Goal: Task Accomplishment & Management: Check status

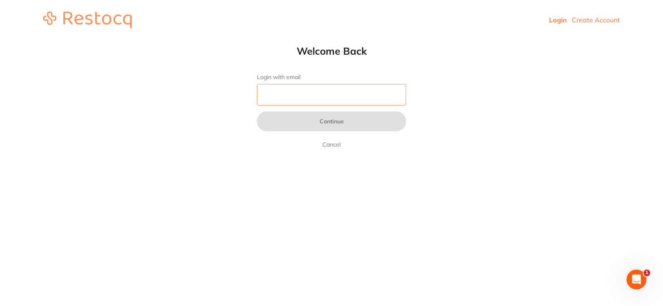
click at [342, 99] on input "Login with email" at bounding box center [331, 95] width 149 height 22
type input "[EMAIL_ADDRESS][DOMAIN_NAME]"
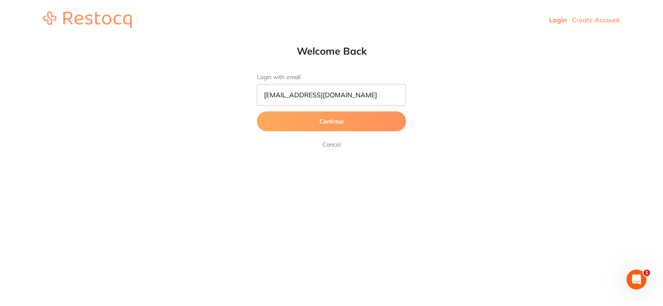
click at [345, 119] on button "Continue" at bounding box center [331, 122] width 149 height 20
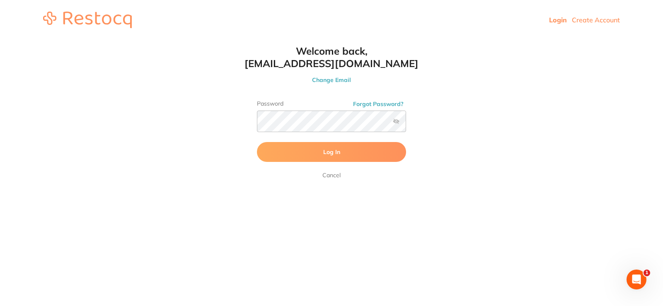
click at [351, 151] on button "Log In" at bounding box center [331, 152] width 149 height 20
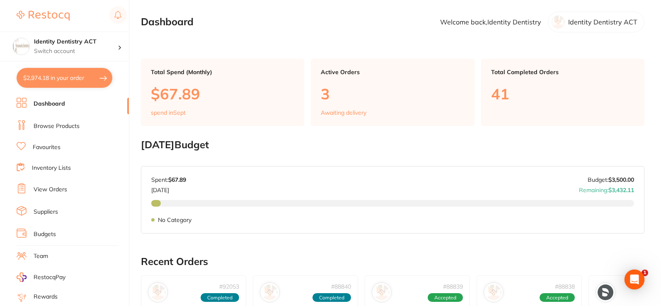
click at [63, 75] on button "$2,974.18 in your order" at bounding box center [65, 78] width 96 height 20
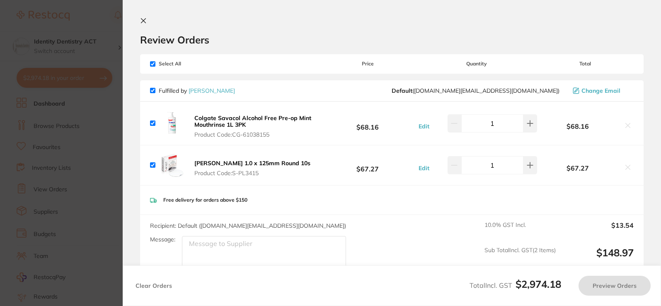
checkbox input "true"
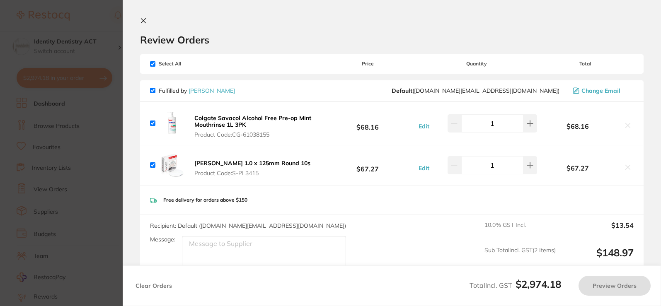
checkbox input "true"
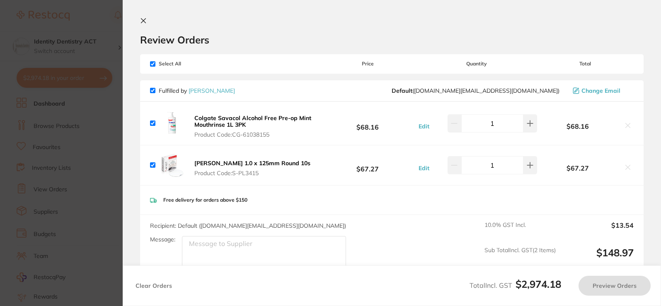
checkbox input "true"
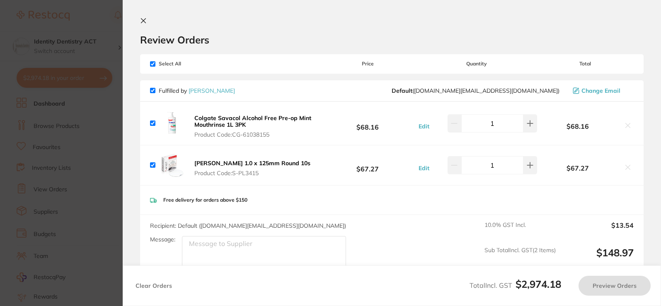
checkbox input "true"
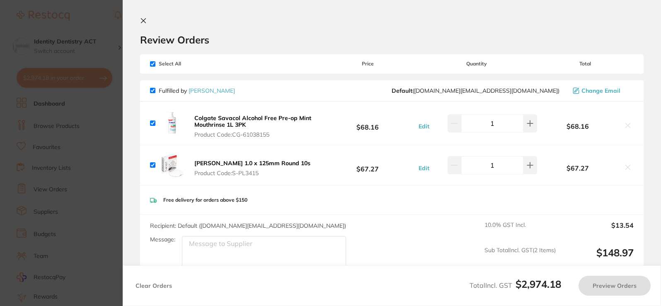
checkbox input "true"
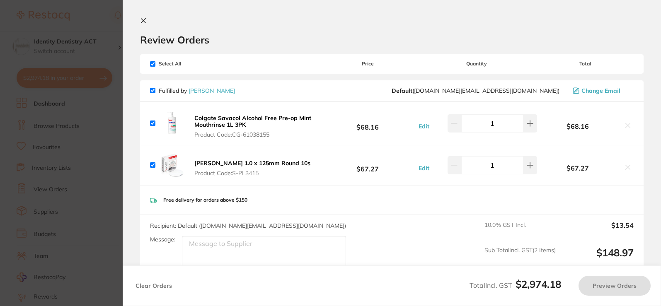
checkbox input "true"
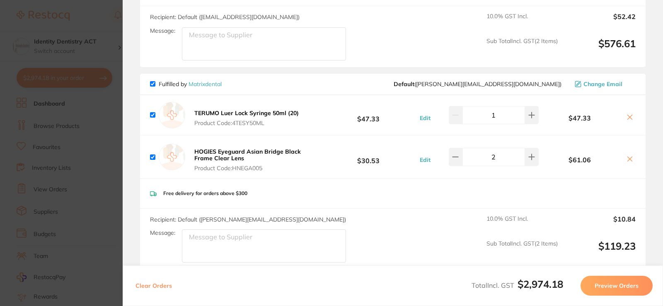
scroll to position [415, 0]
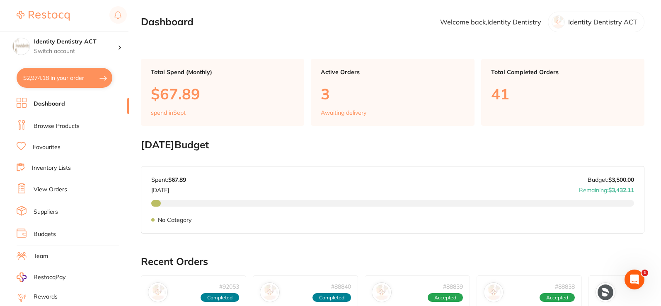
click at [39, 82] on button "$2,974.18 in your order" at bounding box center [65, 78] width 96 height 20
checkbox input "true"
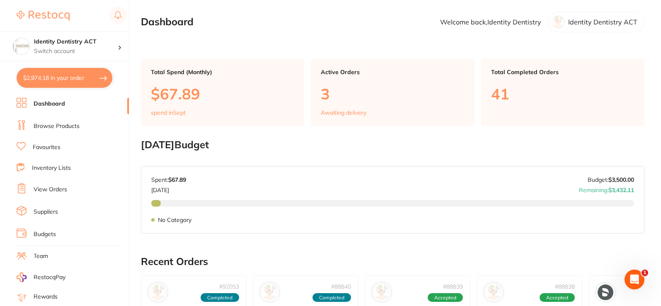
checkbox input "true"
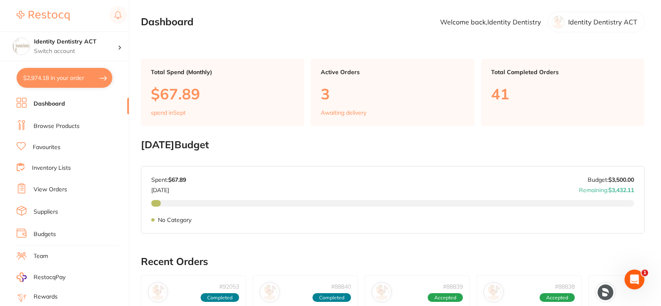
checkbox input "true"
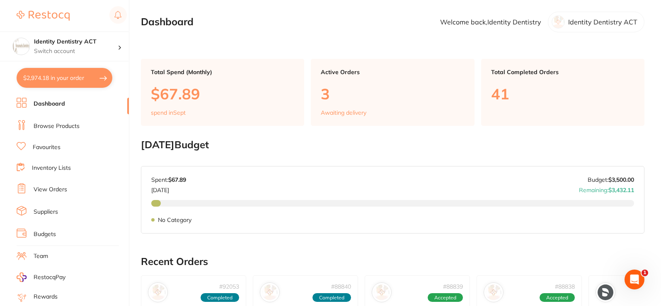
checkbox input "true"
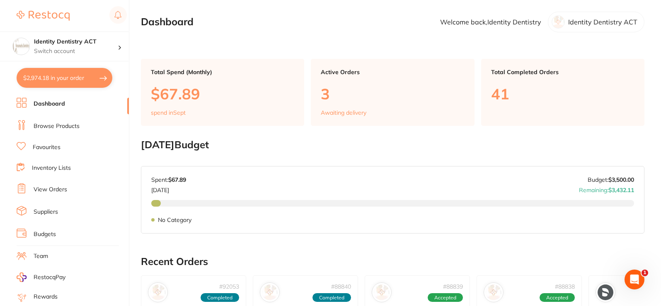
checkbox input "true"
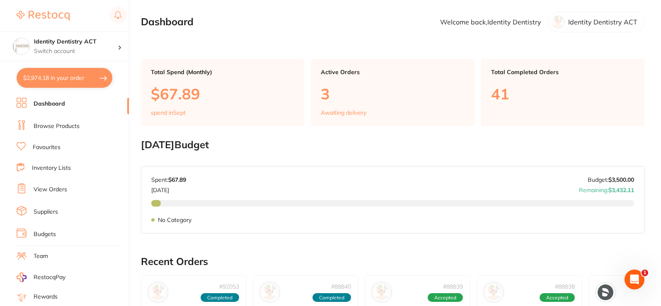
checkbox input "true"
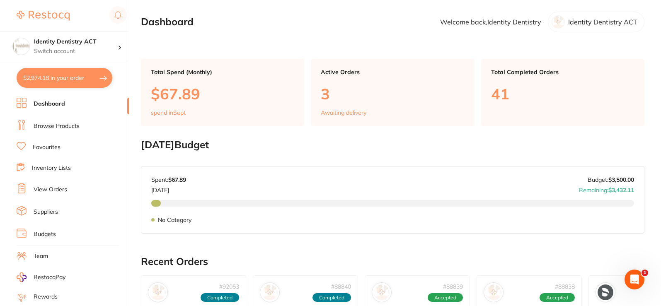
checkbox input "true"
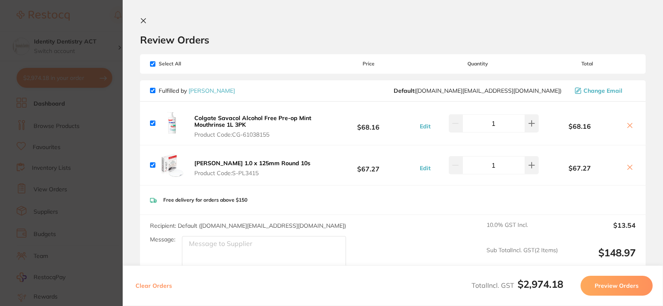
click at [143, 22] on icon at bounding box center [143, 20] width 7 height 7
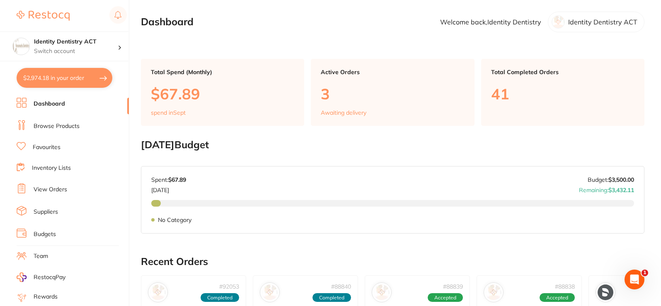
click at [77, 125] on link "Browse Products" at bounding box center [57, 126] width 46 height 8
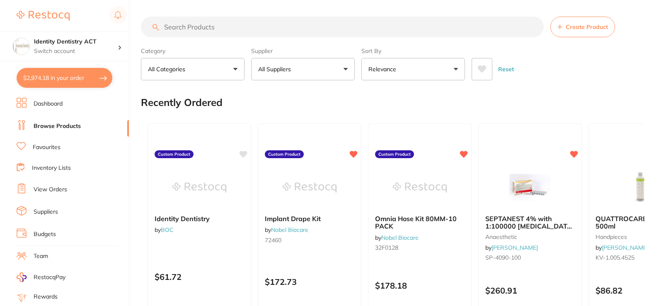
click at [220, 27] on input "search" at bounding box center [342, 27] width 403 height 21
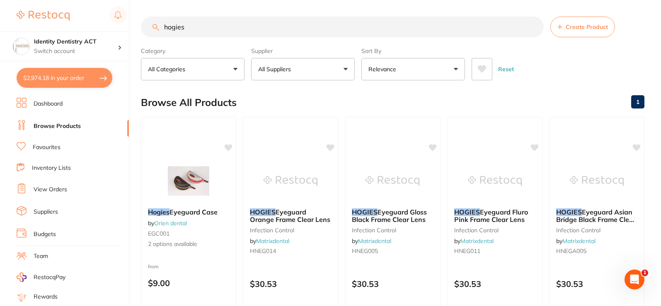
type input "hogies"
click at [295, 74] on button "All Suppliers" at bounding box center [303, 69] width 104 height 22
click at [507, 71] on button "Reset" at bounding box center [506, 69] width 21 height 22
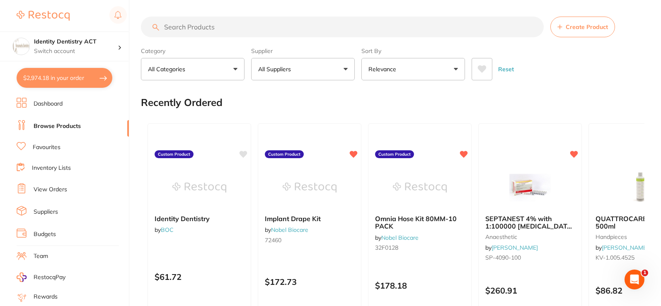
click at [483, 77] on button at bounding box center [482, 69] width 21 height 22
click at [479, 72] on icon at bounding box center [482, 69] width 9 height 8
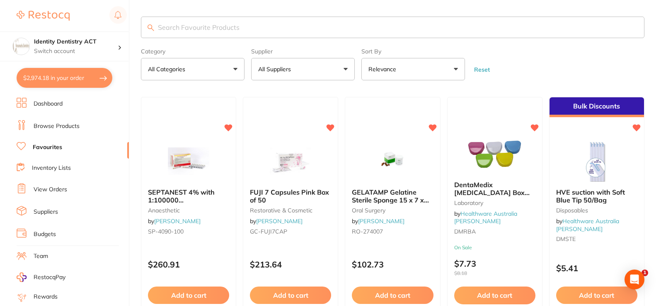
click at [331, 76] on button "All Suppliers" at bounding box center [303, 69] width 104 height 22
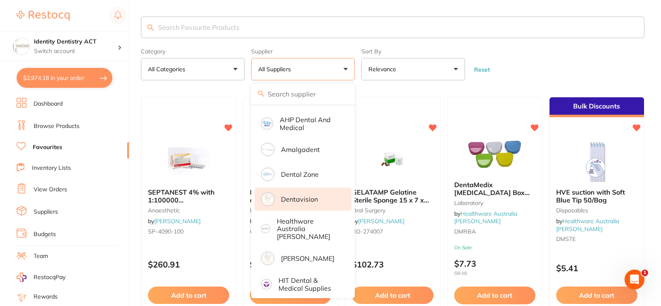
scroll to position [168, 0]
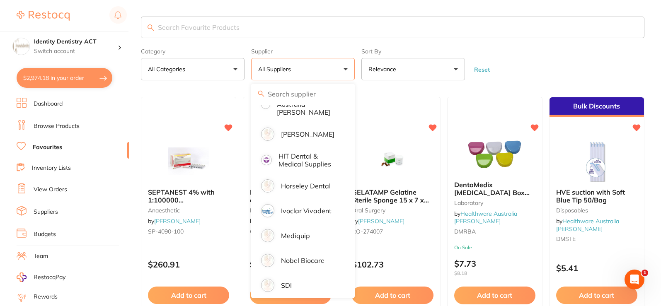
click at [482, 68] on button "Reset" at bounding box center [482, 69] width 21 height 7
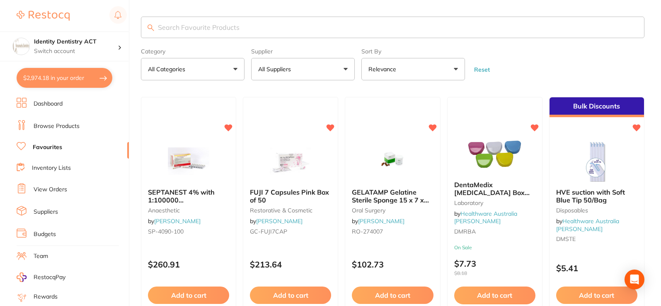
click at [327, 72] on button "All Suppliers" at bounding box center [303, 69] width 104 height 22
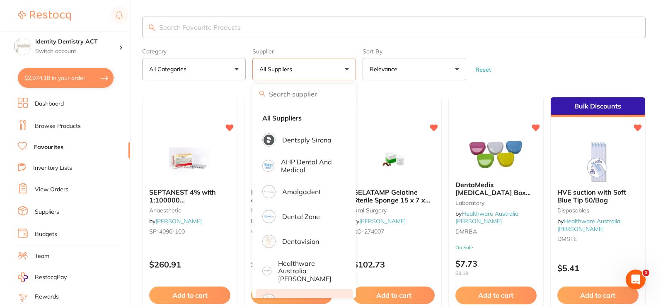
scroll to position [0, 0]
click at [229, 23] on input "search" at bounding box center [393, 28] width 504 height 22
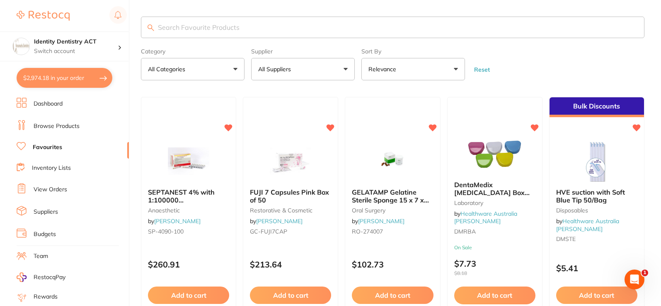
click at [406, 67] on button "Relevance" at bounding box center [414, 69] width 104 height 22
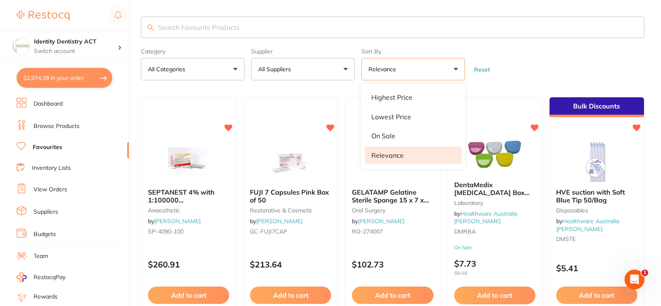
click at [406, 67] on button "Relevance" at bounding box center [414, 69] width 104 height 22
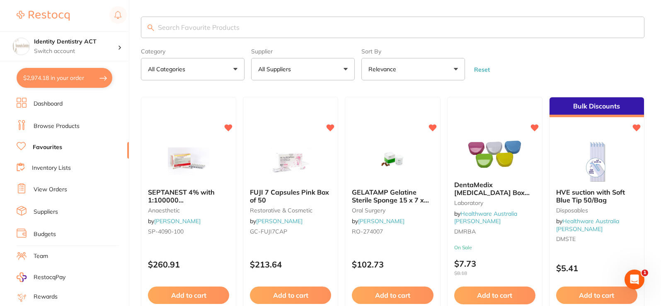
click at [210, 68] on button "All Categories" at bounding box center [193, 69] width 104 height 22
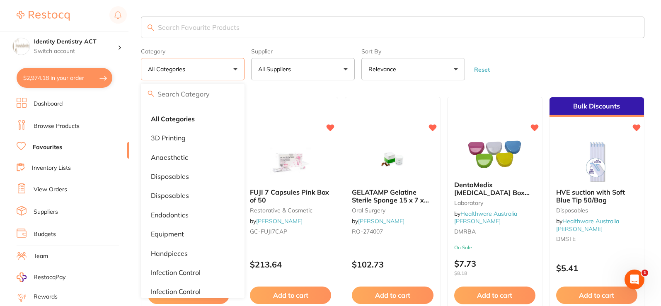
click at [210, 68] on button "All Categories" at bounding box center [193, 69] width 104 height 22
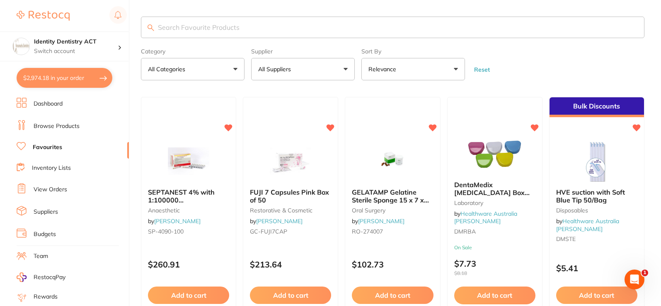
click at [194, 24] on input "search" at bounding box center [393, 28] width 504 height 22
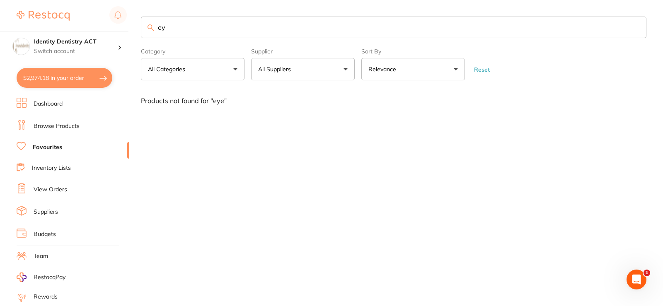
type input "e"
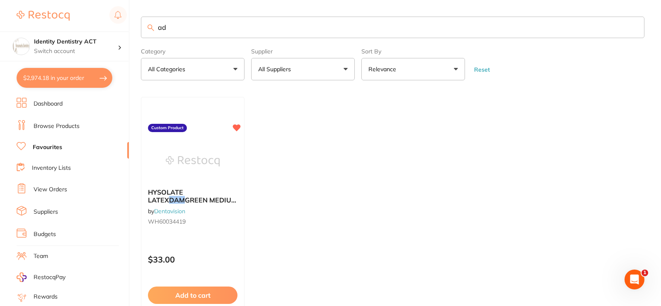
type input "a"
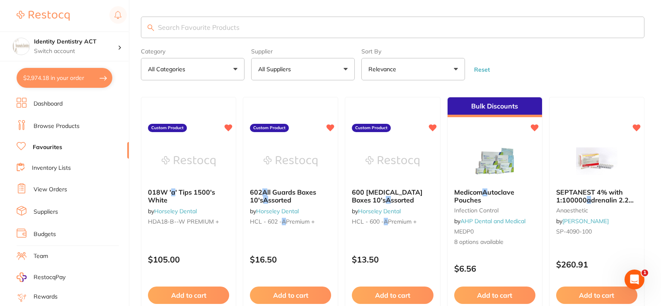
click at [51, 189] on link "View Orders" at bounding box center [51, 190] width 34 height 8
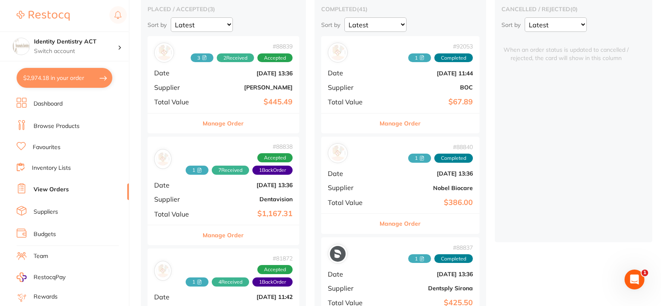
scroll to position [83, 0]
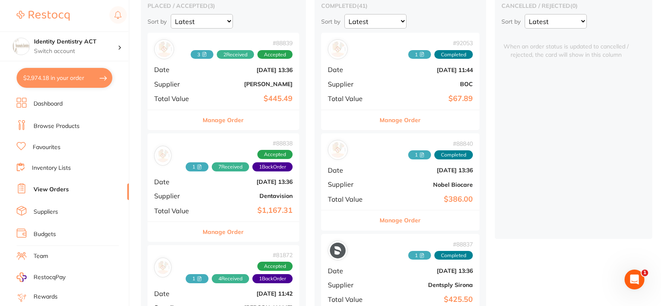
click at [244, 188] on div "# 88838 1 7 Received 1 Back Order Accepted Date [DATE] 13:36 Supplier Dentavisi…" at bounding box center [224, 178] width 152 height 88
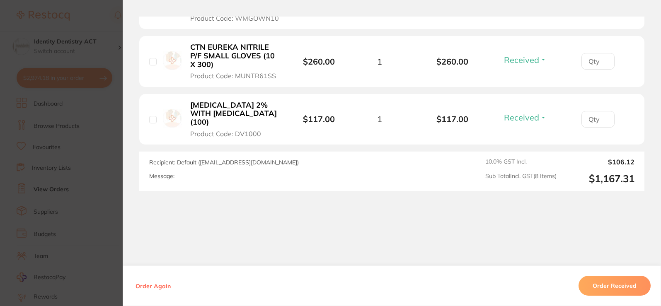
scroll to position [510, 0]
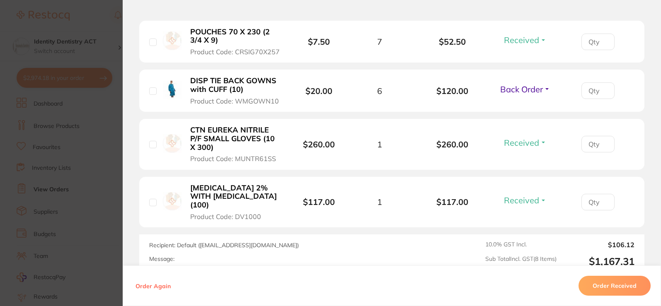
click at [546, 84] on button "Back Order" at bounding box center [525, 89] width 55 height 10
click at [518, 92] on span "Back Order" at bounding box center [522, 89] width 43 height 10
click at [515, 109] on span "Received" at bounding box center [525, 107] width 21 height 6
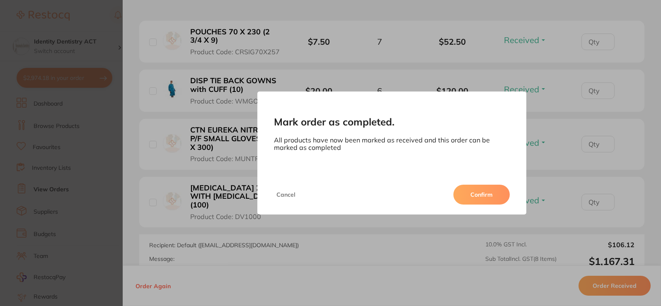
click at [464, 199] on button "Confirm" at bounding box center [482, 195] width 56 height 20
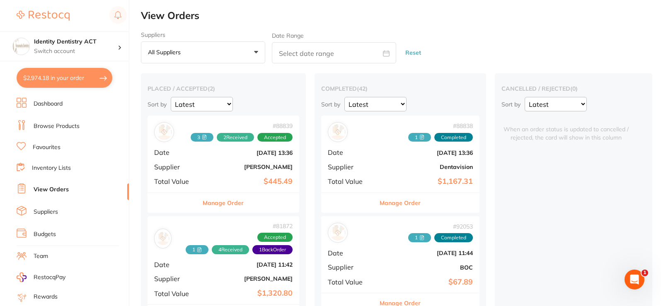
click at [423, 173] on div "# 88838 1 Completed Date [DATE] 13:36 Supplier Dentavision Total Value $1,167.31" at bounding box center [400, 154] width 158 height 77
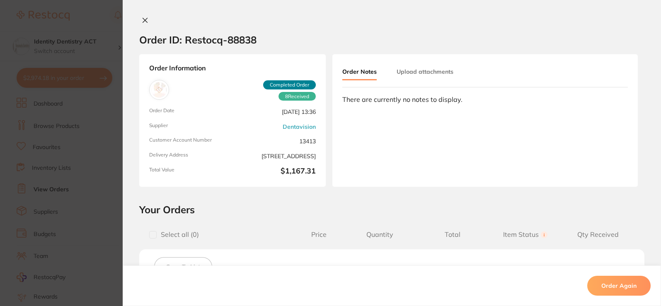
click at [425, 70] on button "Upload attachments" at bounding box center [425, 71] width 57 height 15
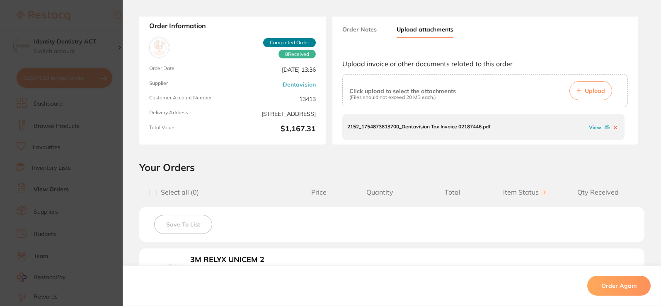
scroll to position [83, 0]
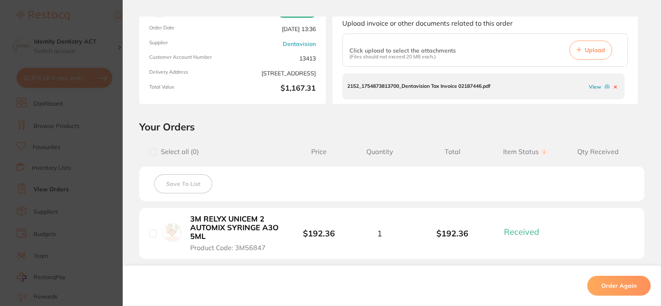
click at [583, 51] on button "Upload" at bounding box center [591, 50] width 43 height 19
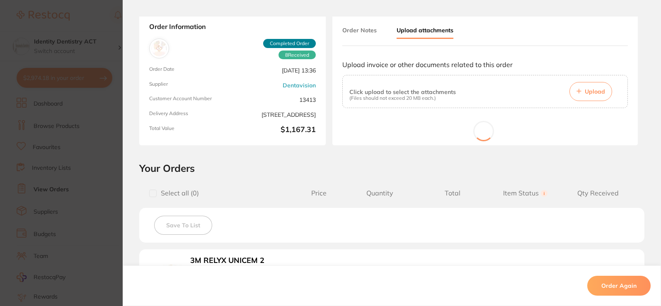
scroll to position [0, 0]
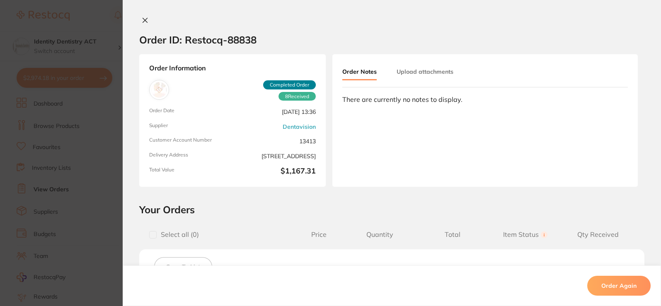
click at [421, 75] on button "Upload attachments" at bounding box center [425, 71] width 57 height 15
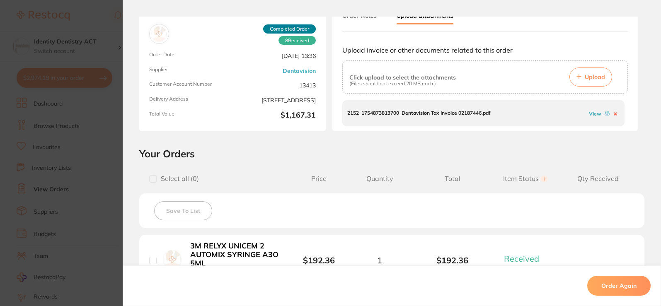
scroll to position [41, 0]
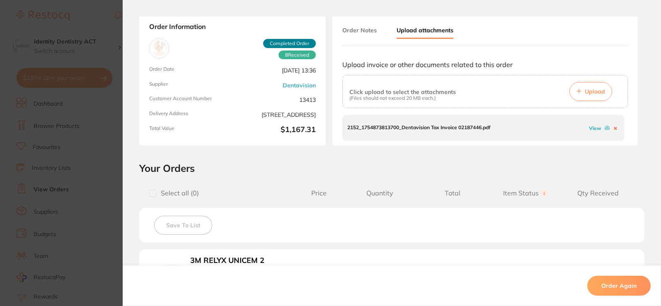
click at [594, 91] on span "Upload" at bounding box center [595, 91] width 20 height 7
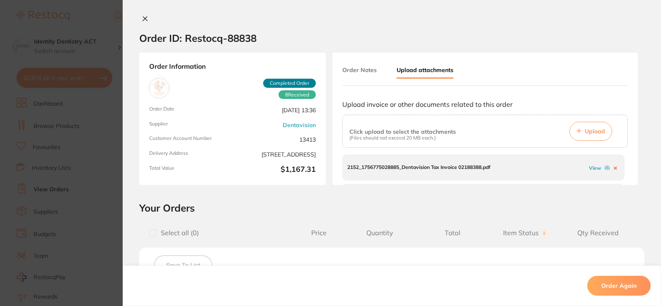
scroll to position [0, 0]
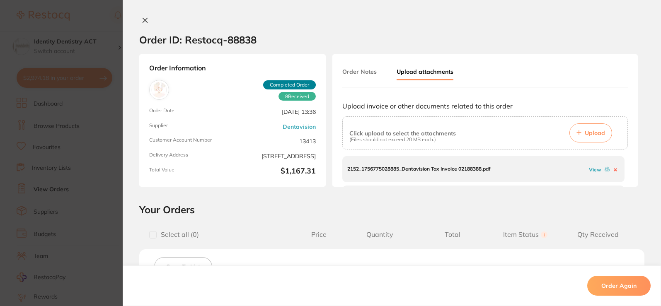
click at [142, 19] on icon at bounding box center [145, 20] width 7 height 7
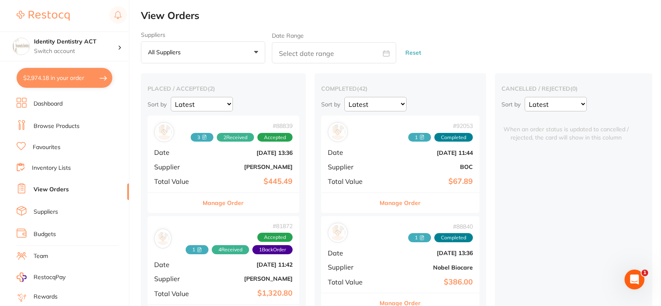
click at [47, 76] on button "$2,974.18 in your order" at bounding box center [65, 78] width 96 height 20
checkbox input "true"
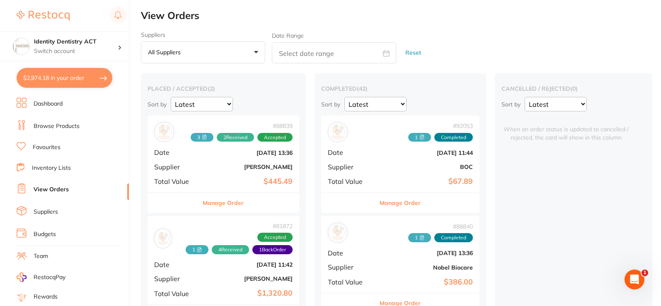
checkbox input "true"
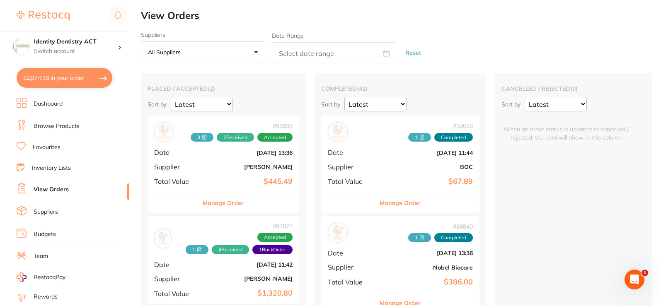
checkbox input "true"
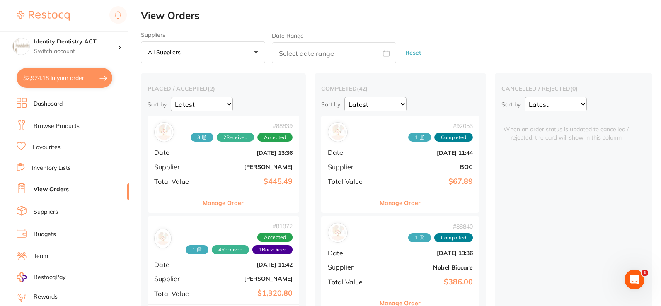
checkbox input "true"
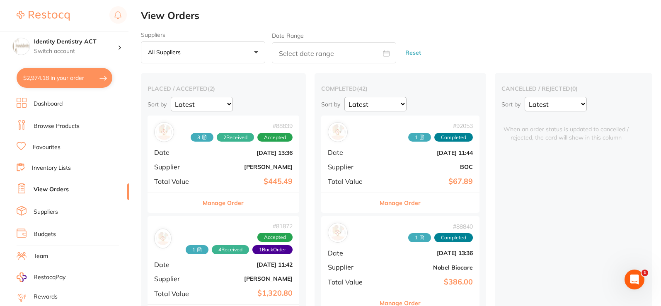
checkbox input "true"
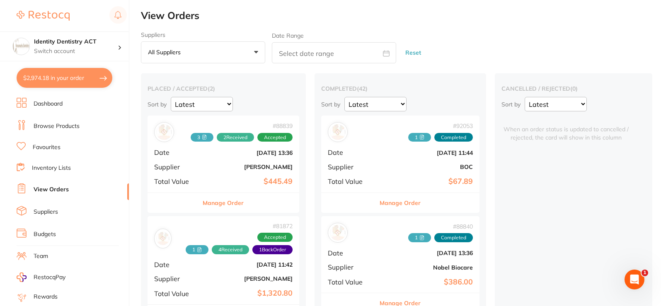
checkbox input "true"
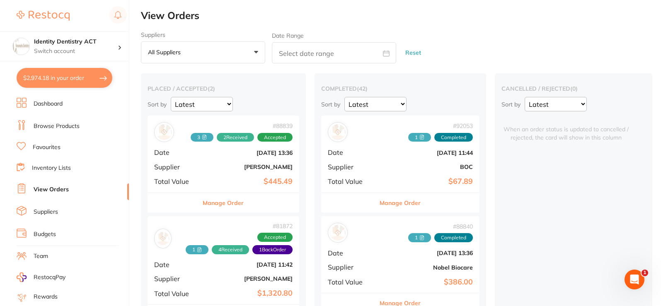
checkbox input "true"
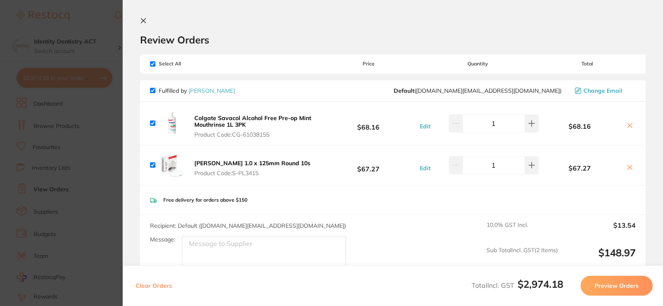
click at [142, 23] on icon at bounding box center [143, 20] width 7 height 7
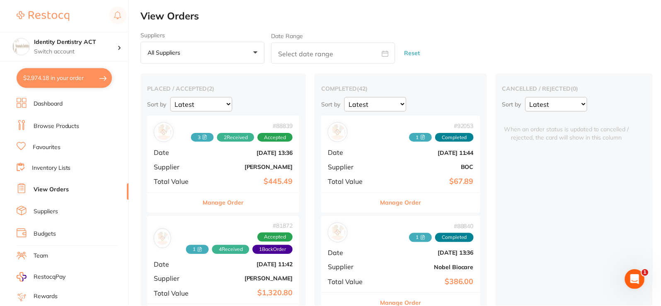
scroll to position [1, 0]
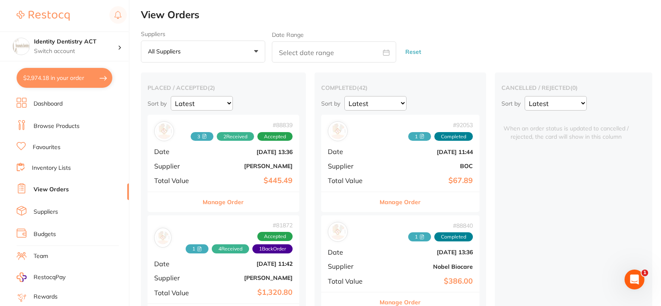
click at [36, 102] on link "Dashboard" at bounding box center [48, 104] width 29 height 8
